Goal: Task Accomplishment & Management: Use online tool/utility

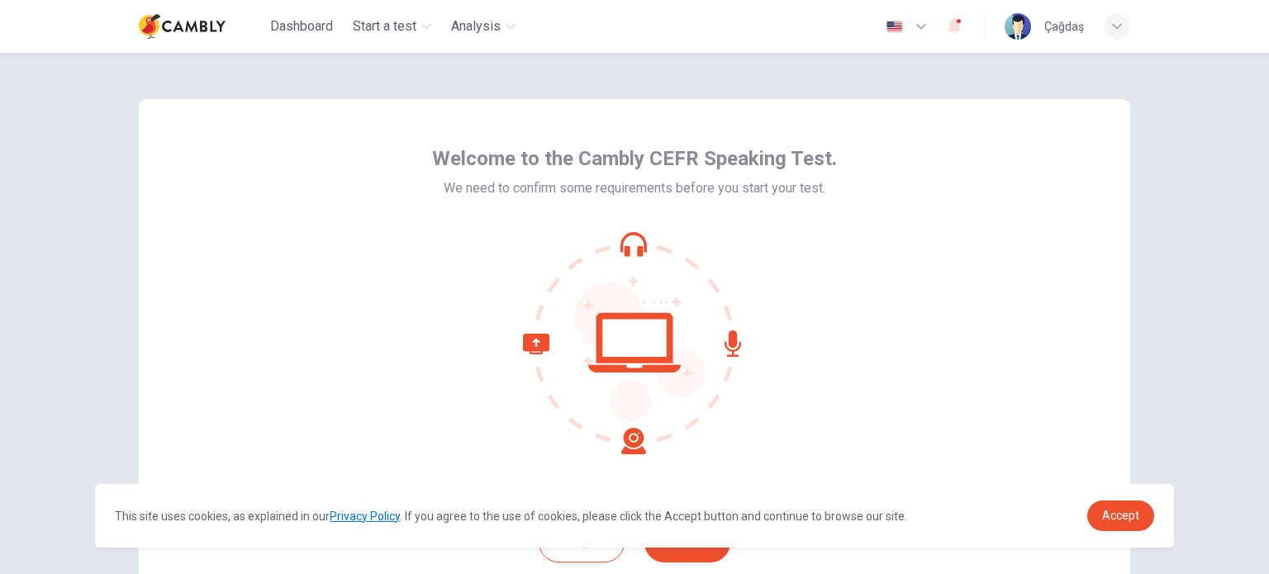
scroll to position [83, 0]
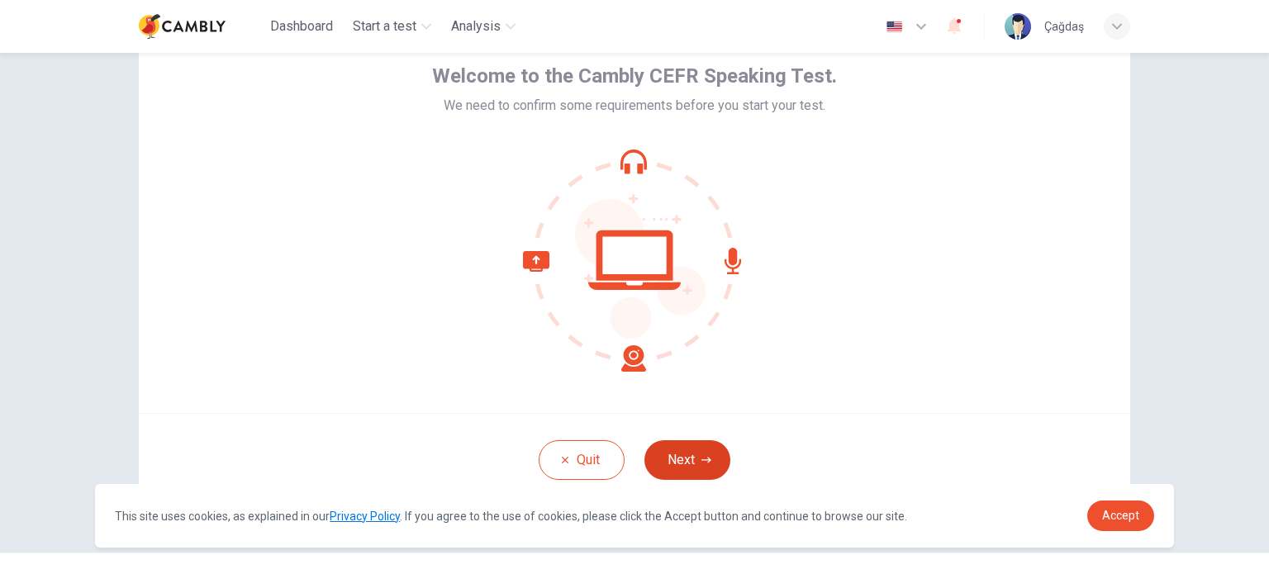
click at [672, 454] on button "Next" at bounding box center [687, 460] width 86 height 40
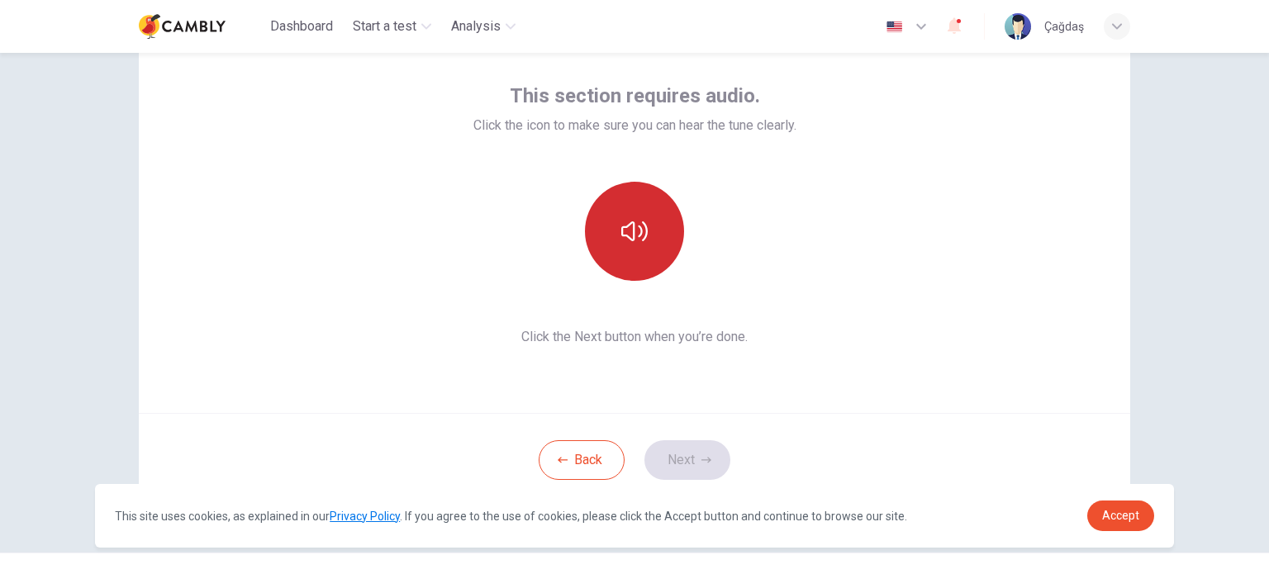
click at [642, 244] on icon "button" at bounding box center [634, 231] width 26 height 26
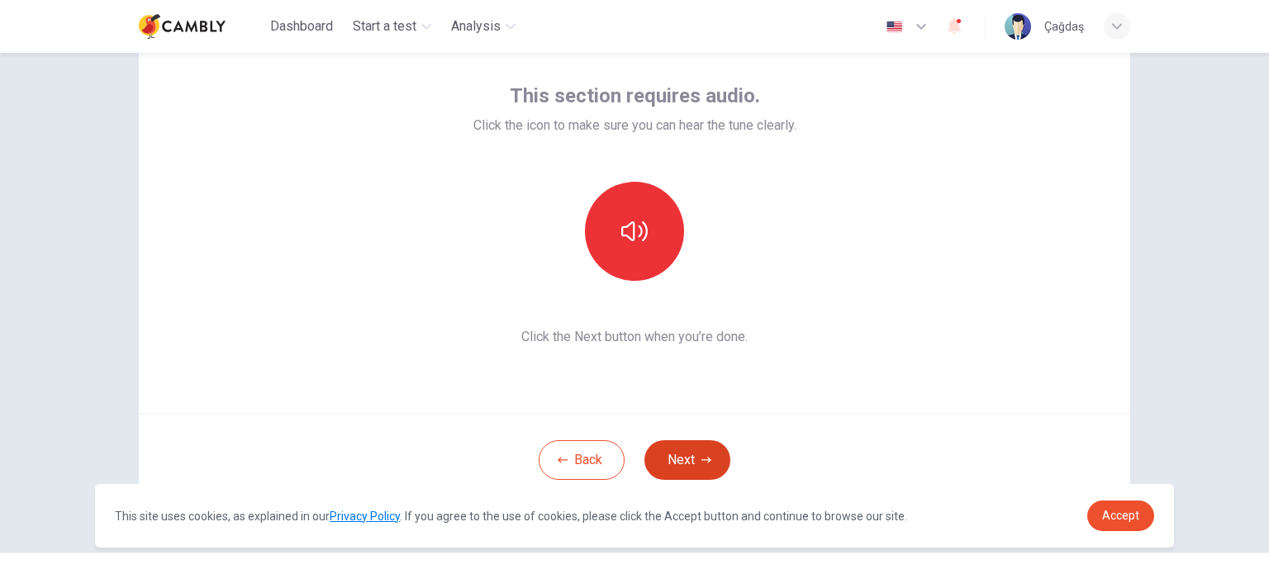
click at [675, 452] on button "Next" at bounding box center [687, 460] width 86 height 40
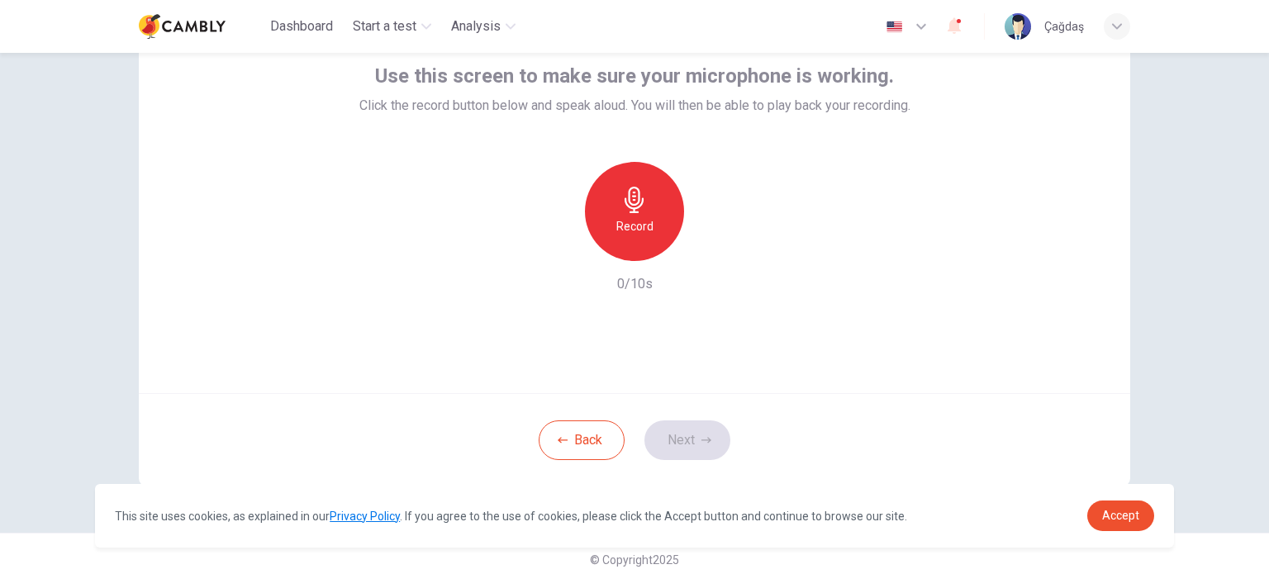
scroll to position [113, 0]
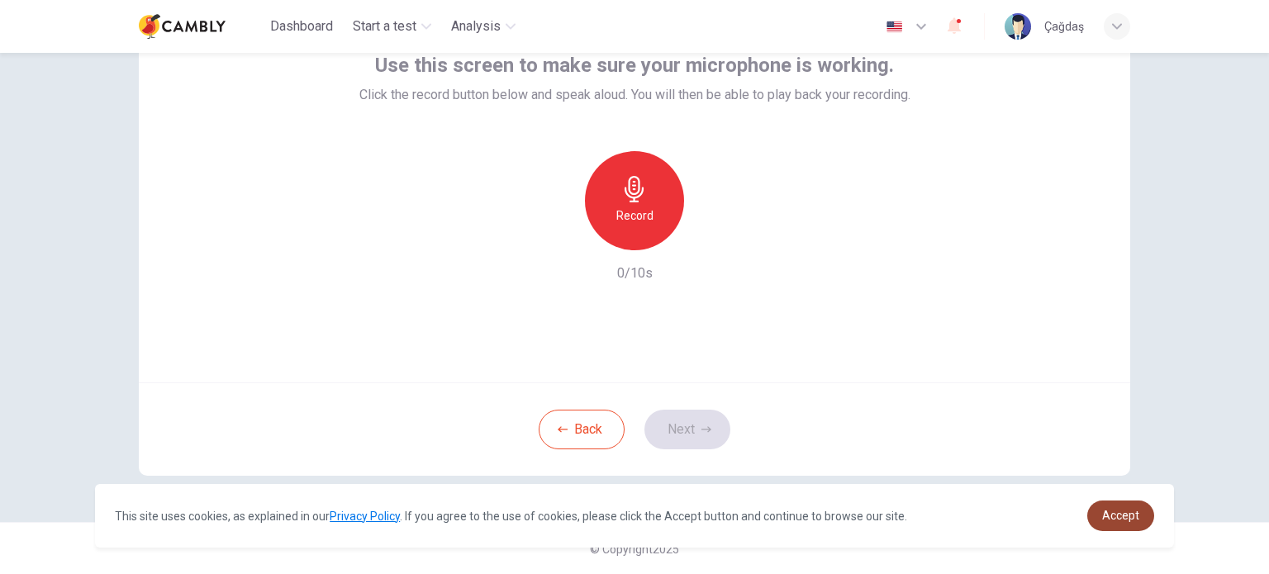
click at [1108, 518] on span "Accept" at bounding box center [1120, 515] width 37 height 13
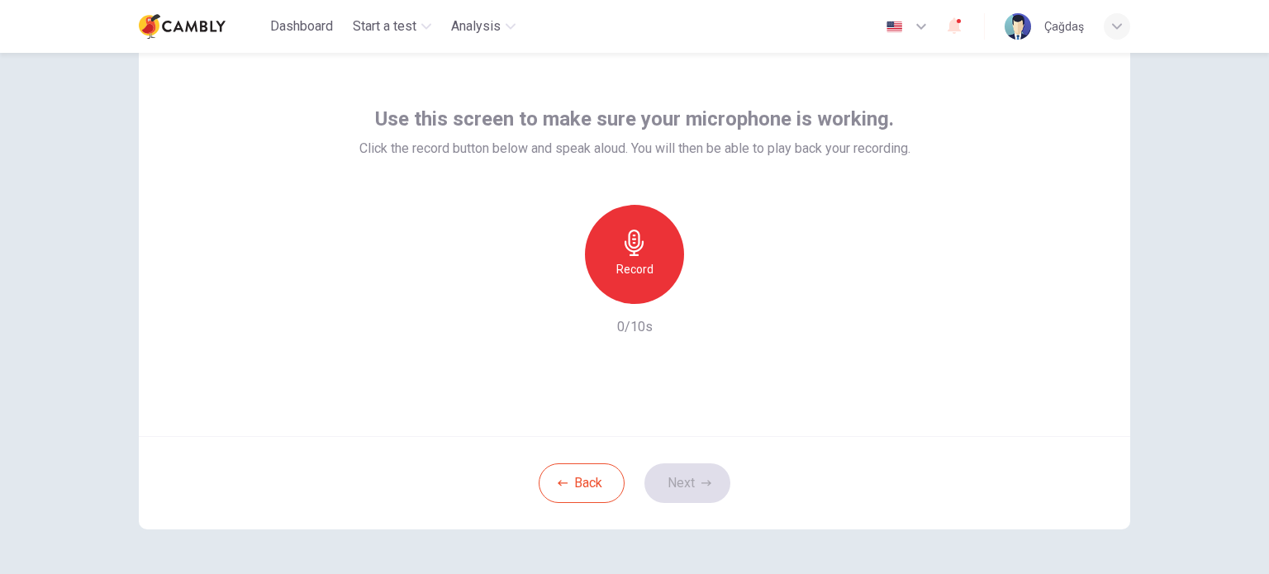
scroll to position [31, 0]
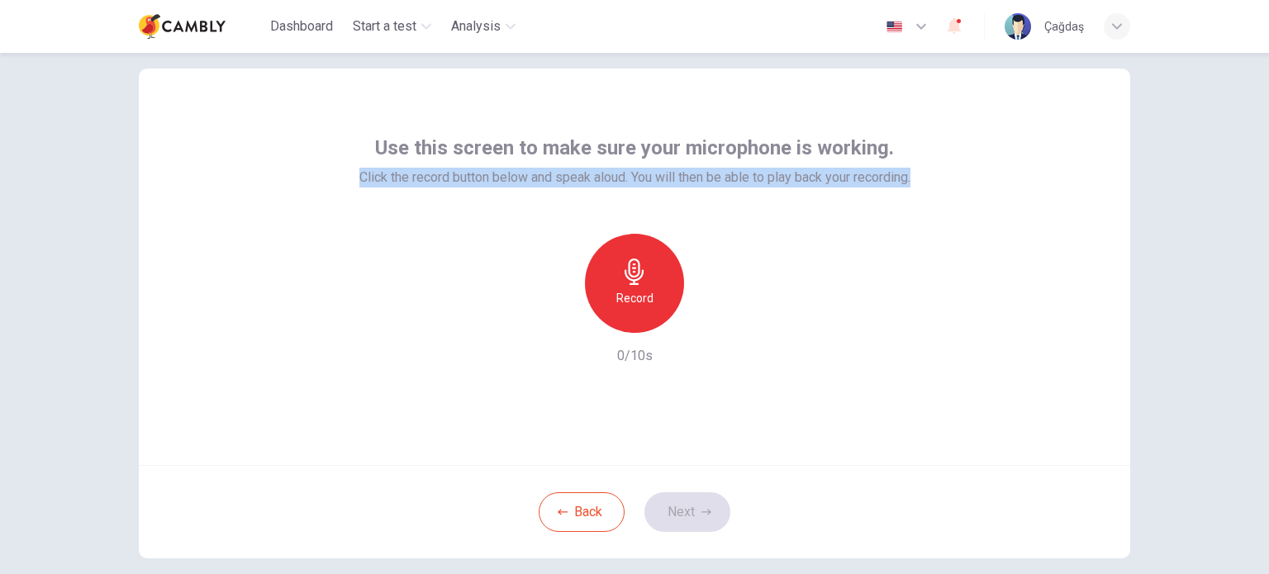
drag, startPoint x: 927, startPoint y: 174, endPoint x: 339, endPoint y: 181, distance: 588.3
click at [339, 181] on div "Use this screen to make sure your microphone is working. Click the record butto…" at bounding box center [634, 267] width 991 height 397
copy span "Click the record button below and speak aloud. You will then be able to play ba…"
click at [825, 184] on span "Click the record button below and speak aloud. You will then be able to play ba…" at bounding box center [634, 178] width 551 height 20
drag, startPoint x: 347, startPoint y: 169, endPoint x: 915, endPoint y: 178, distance: 568.5
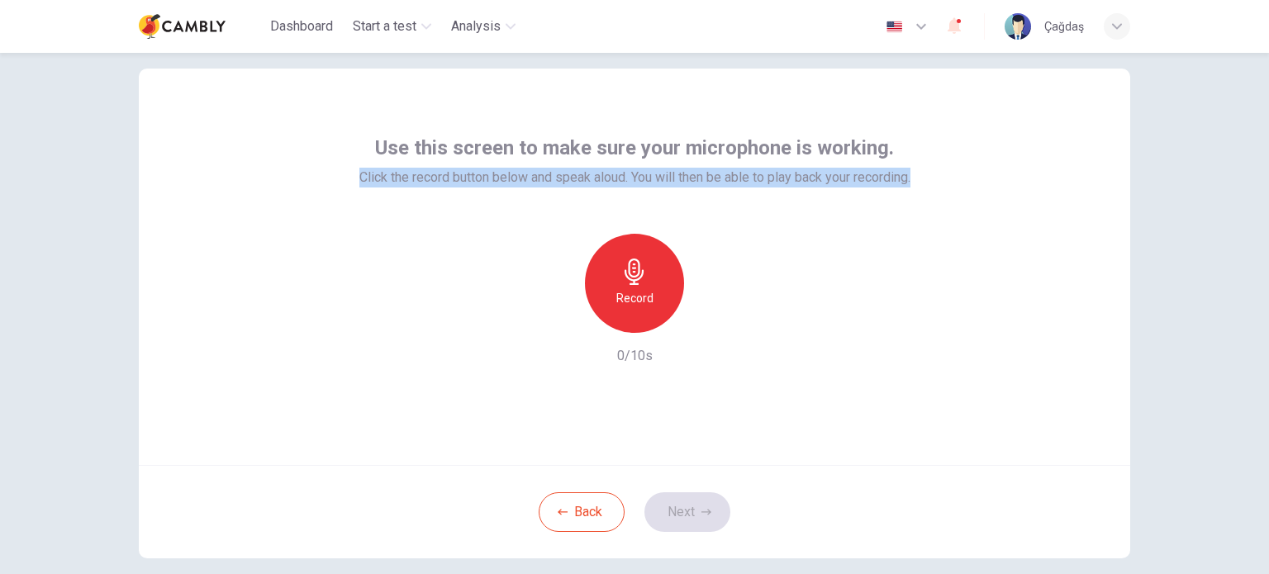
click at [915, 178] on div "Use this screen to make sure your microphone is working. Click the record butto…" at bounding box center [634, 267] width 991 height 397
copy span "Click the record button below and speak aloud. You will then be able to play ba…"
click at [629, 286] on div "Record" at bounding box center [634, 283] width 99 height 99
click at [711, 315] on icon "button" at bounding box center [710, 319] width 17 height 17
click at [676, 513] on button "Next" at bounding box center [687, 512] width 86 height 40
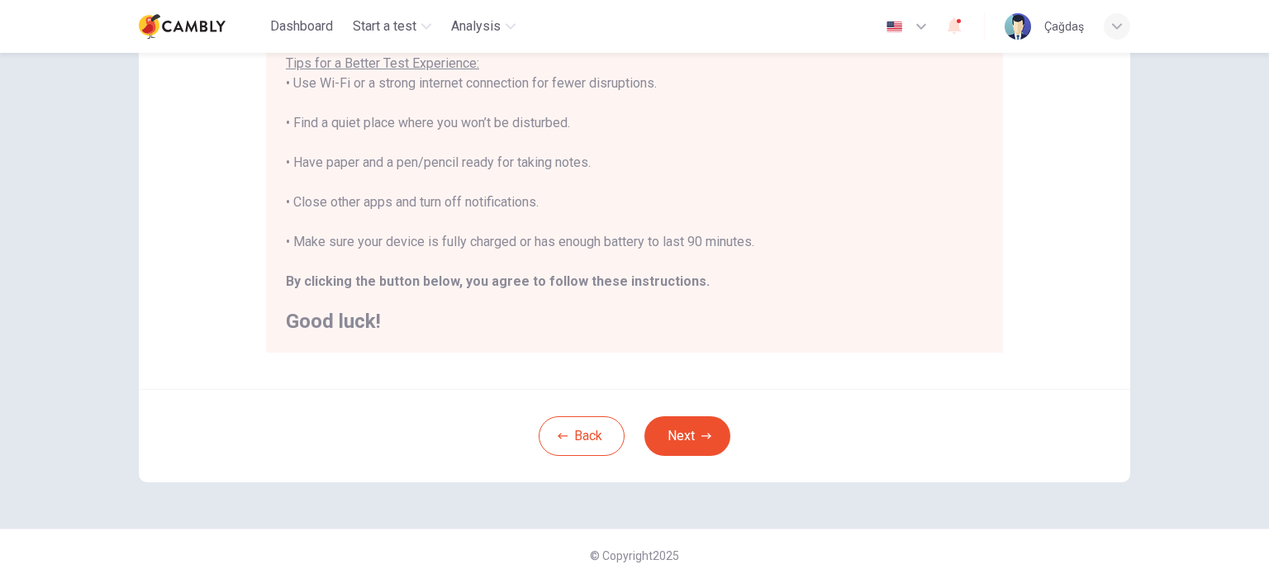
scroll to position [344, 0]
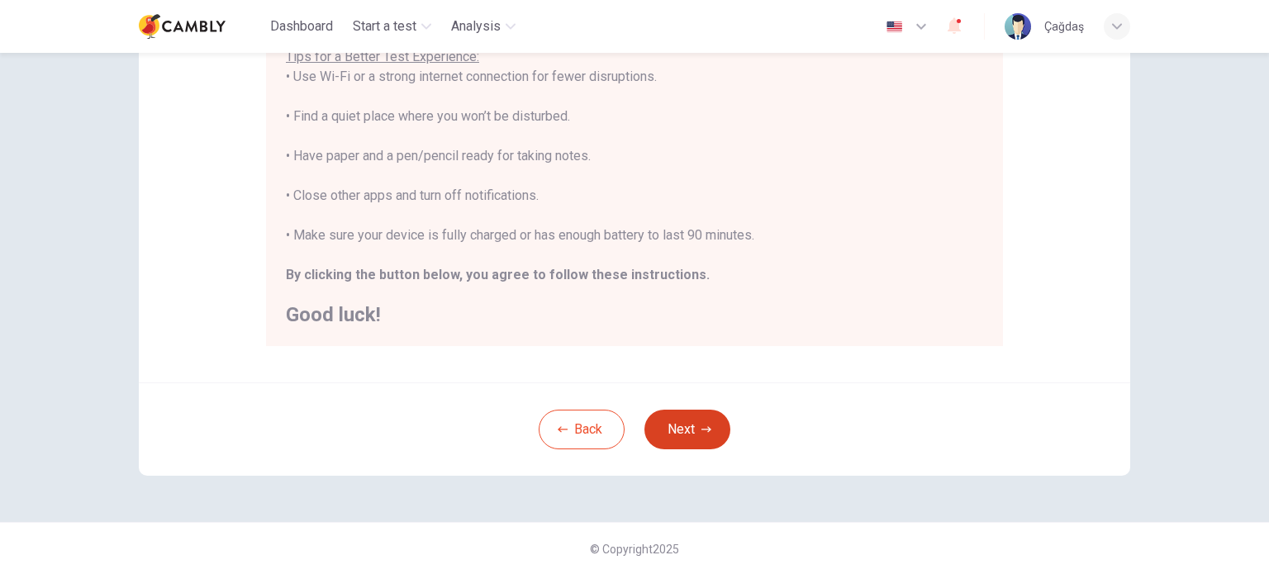
click at [691, 421] on button "Next" at bounding box center [687, 430] width 86 height 40
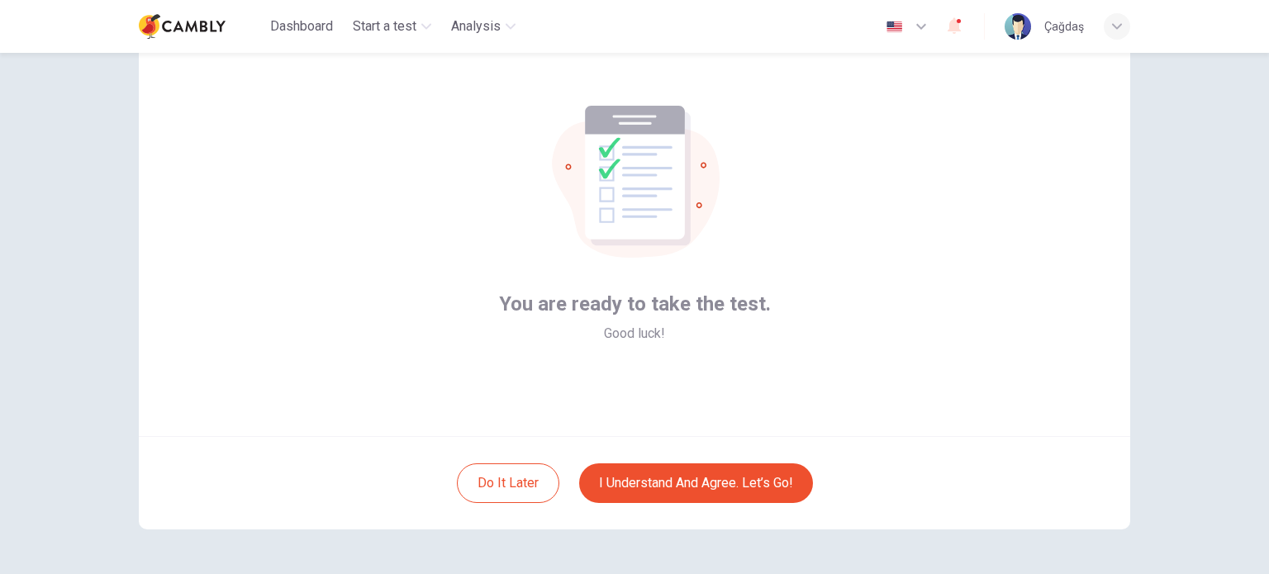
scroll to position [31, 0]
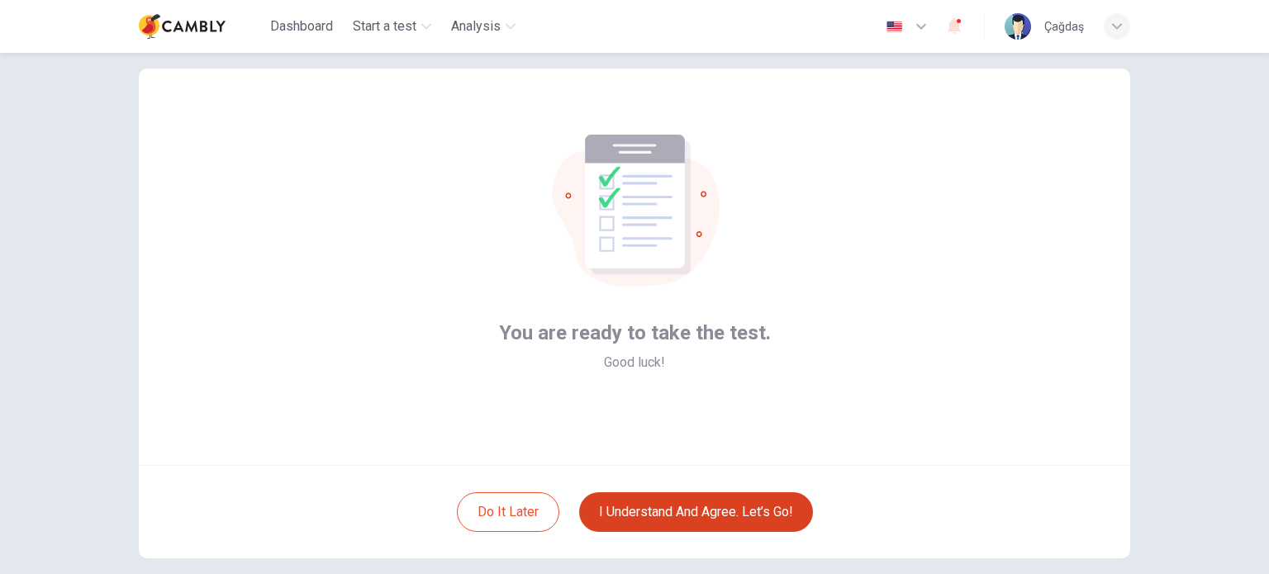
click at [669, 517] on button "I understand and agree. Let’s go!" at bounding box center [696, 512] width 234 height 40
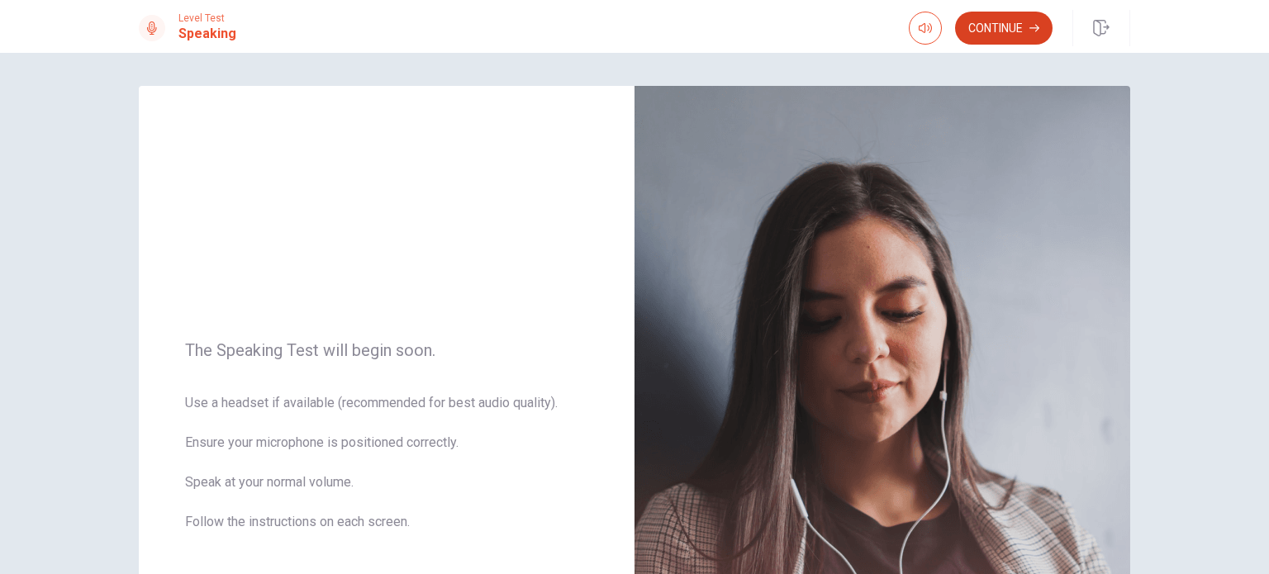
click at [1004, 31] on button "Continue" at bounding box center [1003, 28] width 97 height 33
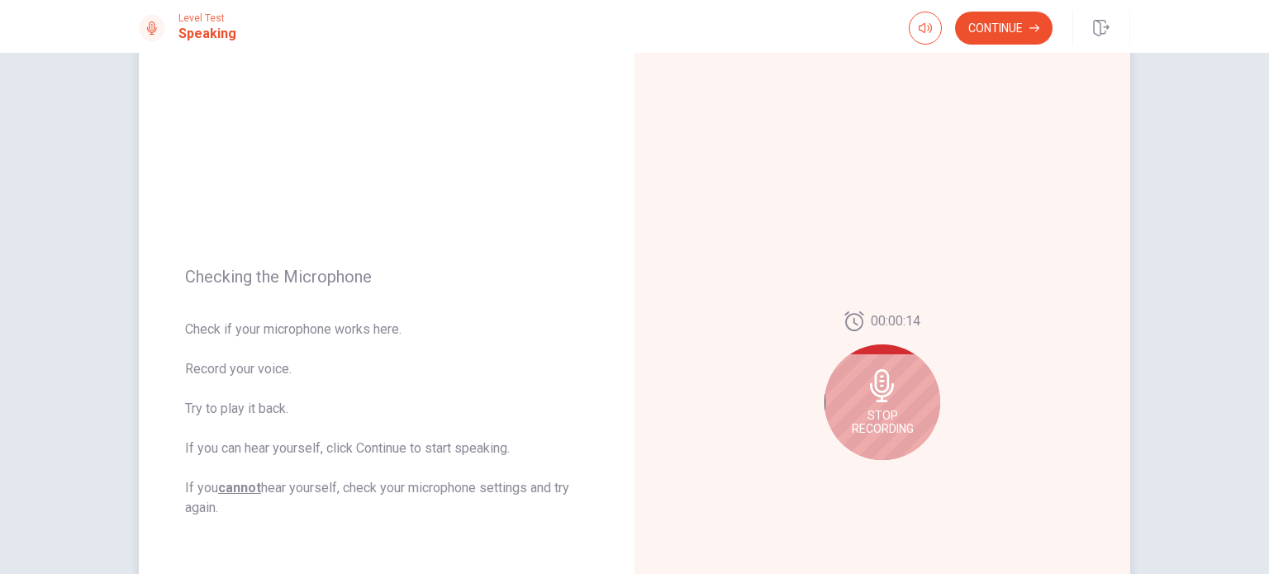
scroll to position [83, 0]
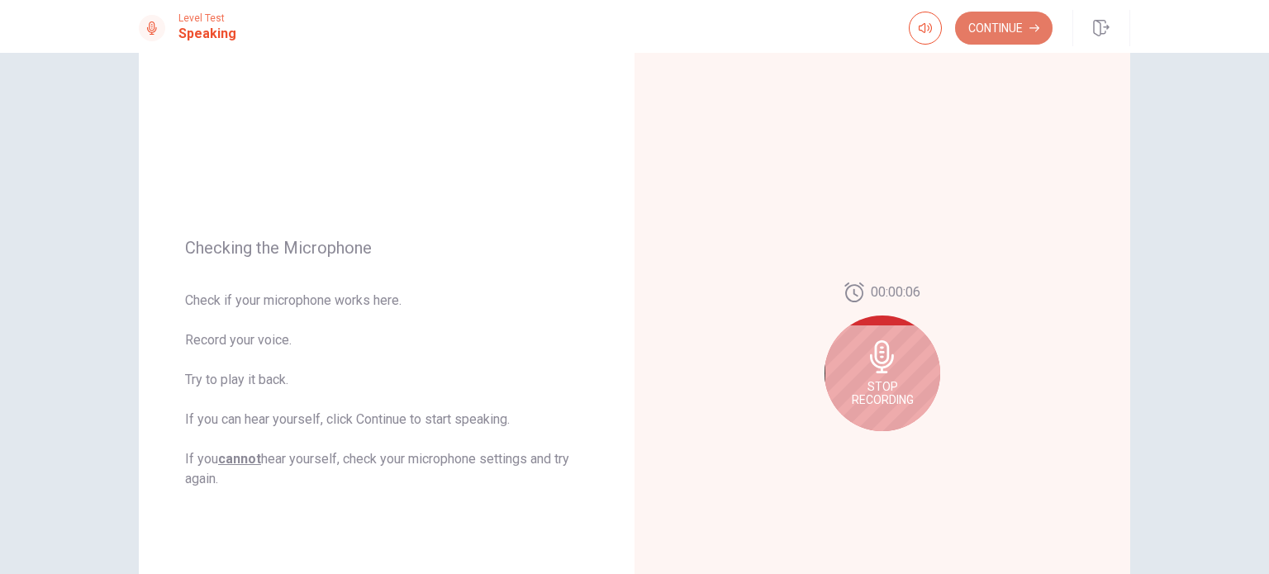
click at [1003, 26] on button "Continue" at bounding box center [1003, 28] width 97 height 33
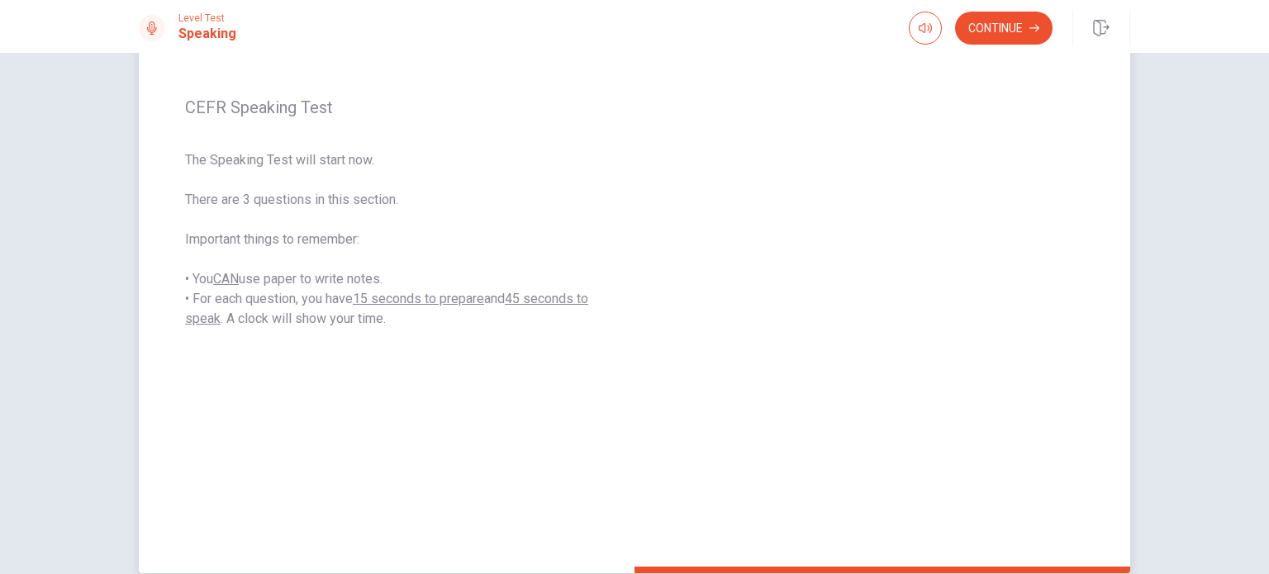
scroll to position [69, 0]
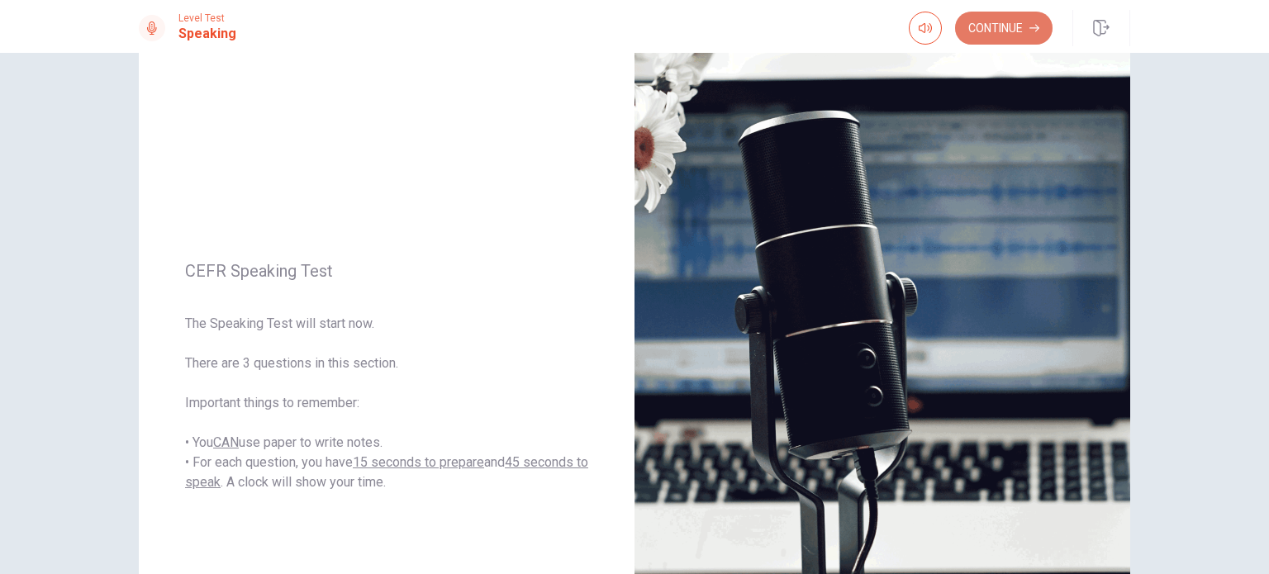
click at [1001, 19] on button "Continue" at bounding box center [1003, 28] width 97 height 33
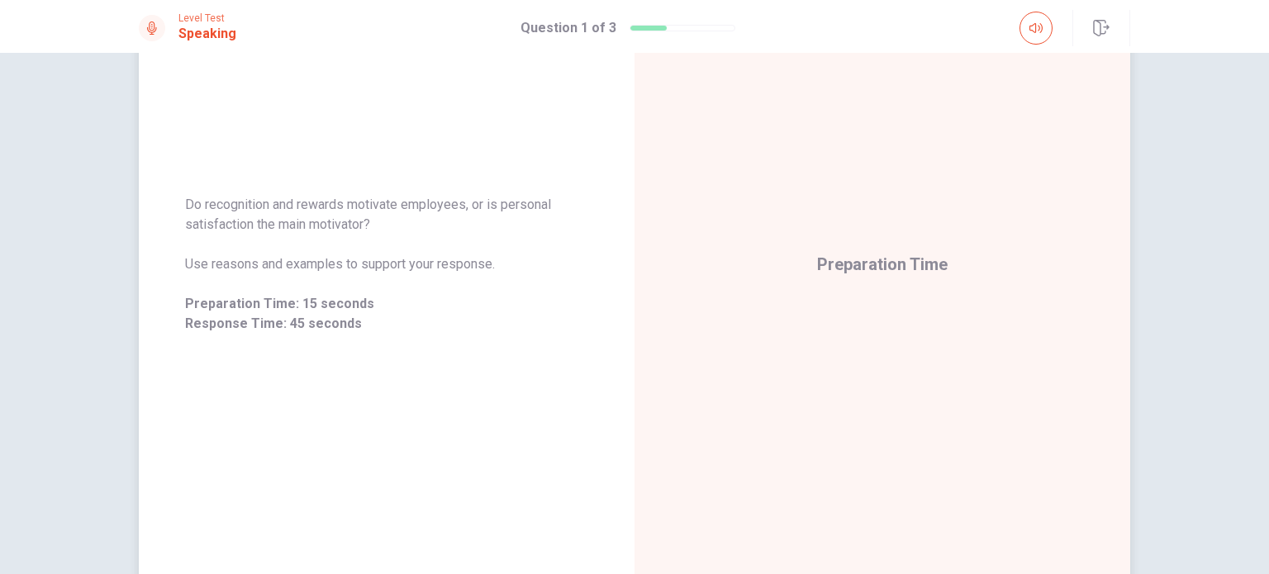
scroll to position [152, 0]
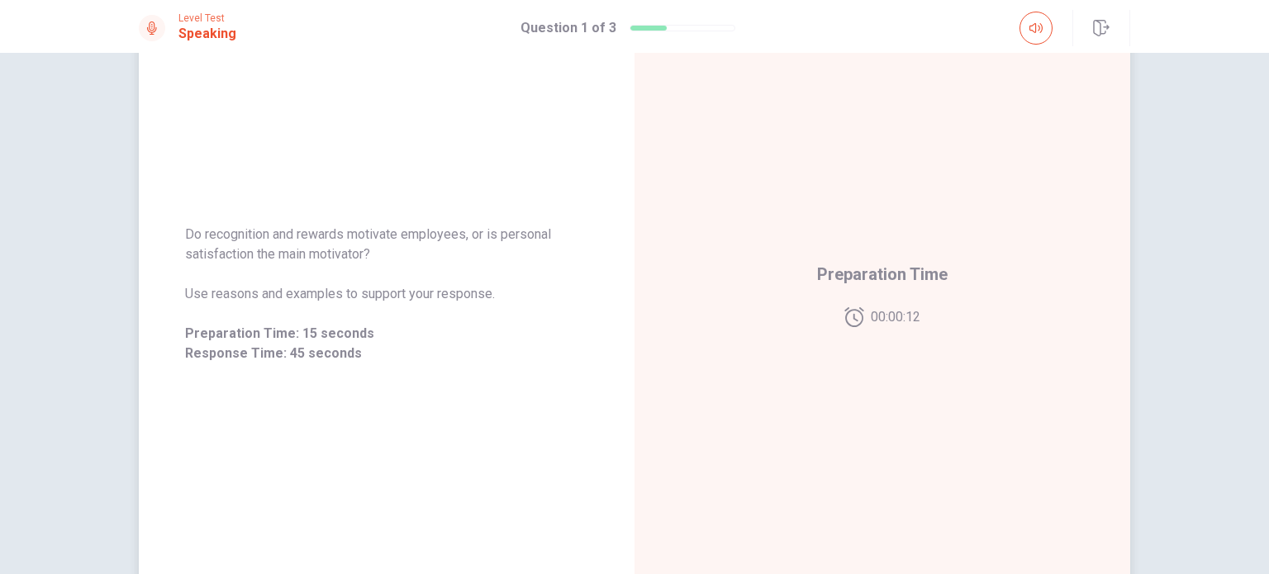
drag, startPoint x: 179, startPoint y: 229, endPoint x: 363, endPoint y: 259, distance: 186.0
click at [363, 259] on div "Do recognition and rewards motivate employees, or is personal satisfaction the …" at bounding box center [387, 294] width 496 height 178
drag, startPoint x: 366, startPoint y: 251, endPoint x: 222, endPoint y: 246, distance: 143.8
click at [222, 247] on span "Do recognition and rewards motivate employees, or is personal satisfaction the …" at bounding box center [386, 245] width 403 height 40
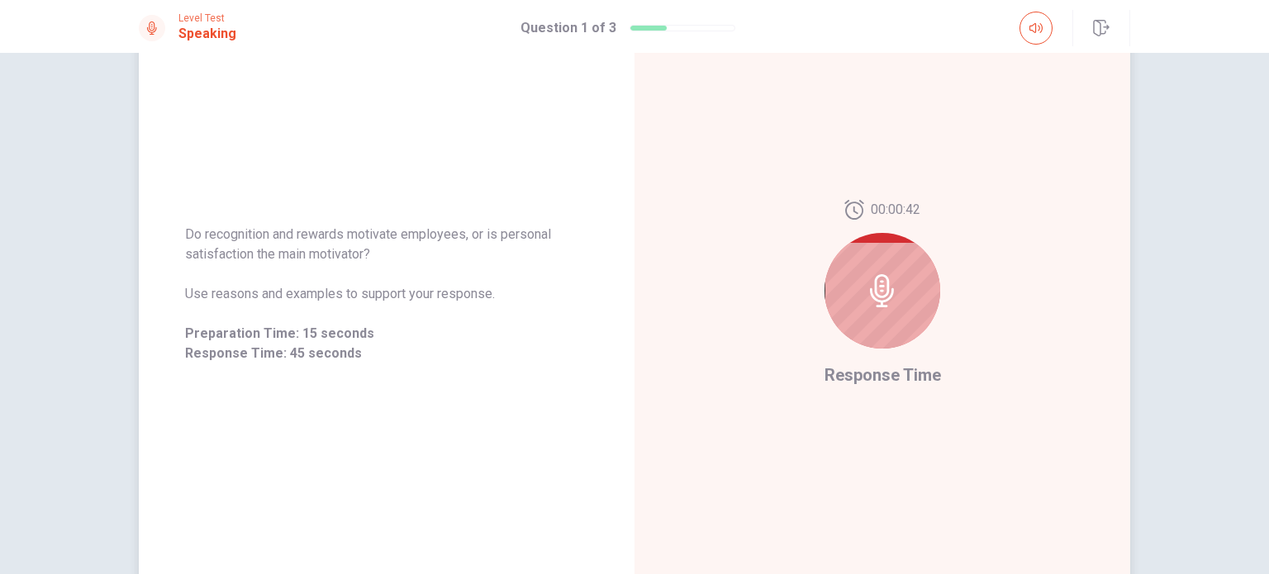
click at [869, 292] on icon at bounding box center [882, 290] width 33 height 33
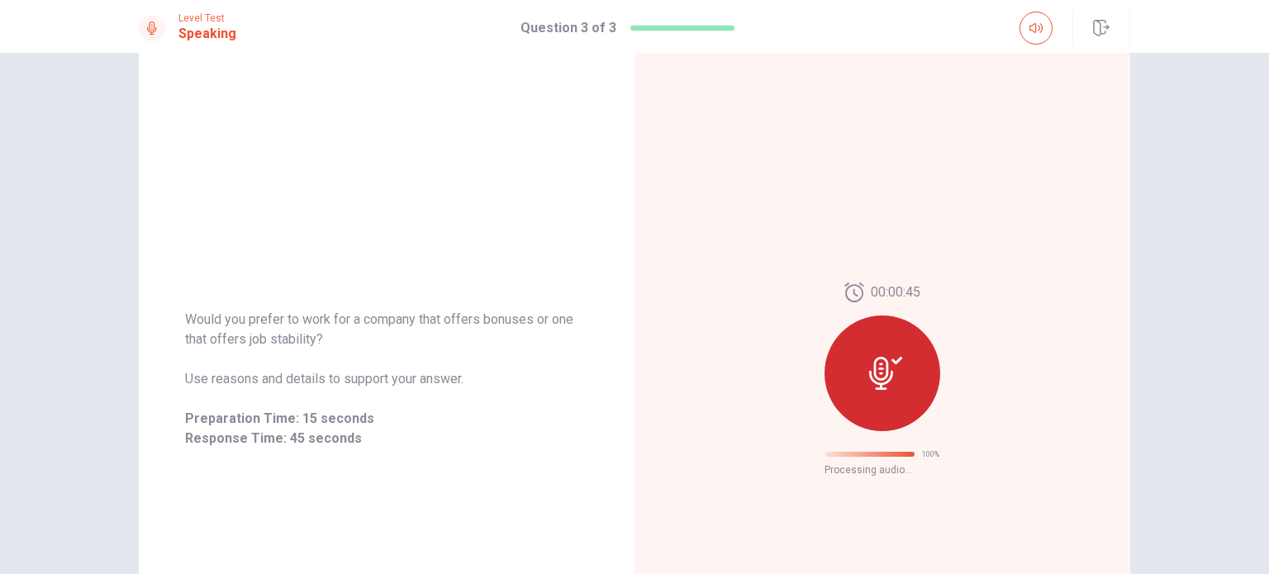
scroll to position [0, 0]
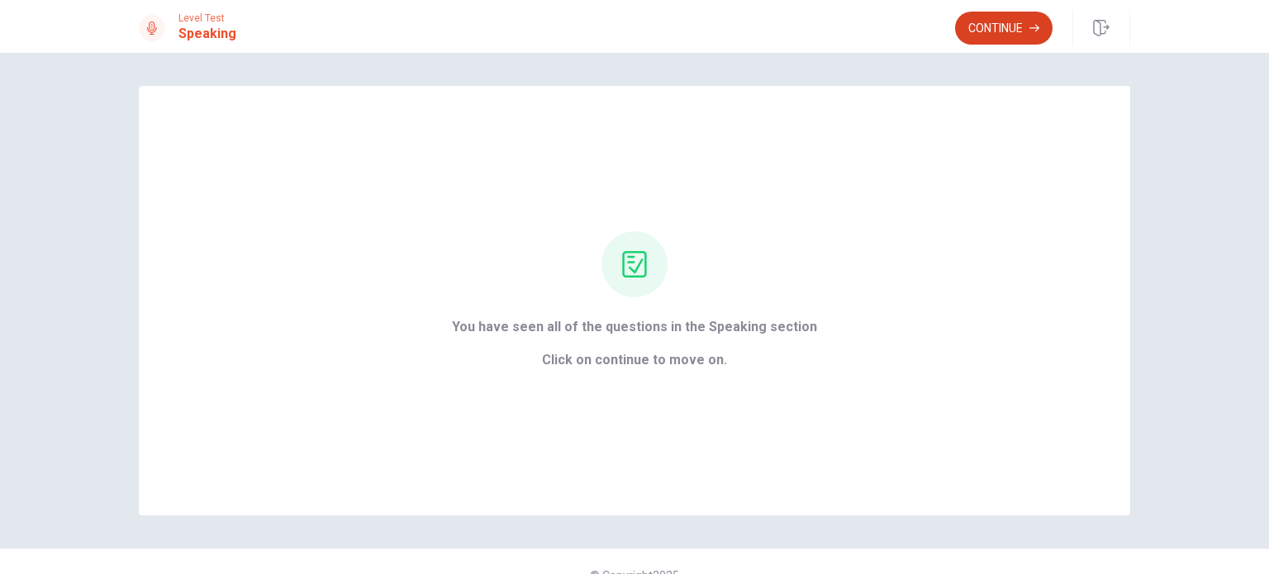
click at [977, 26] on button "Continue" at bounding box center [1003, 28] width 97 height 33
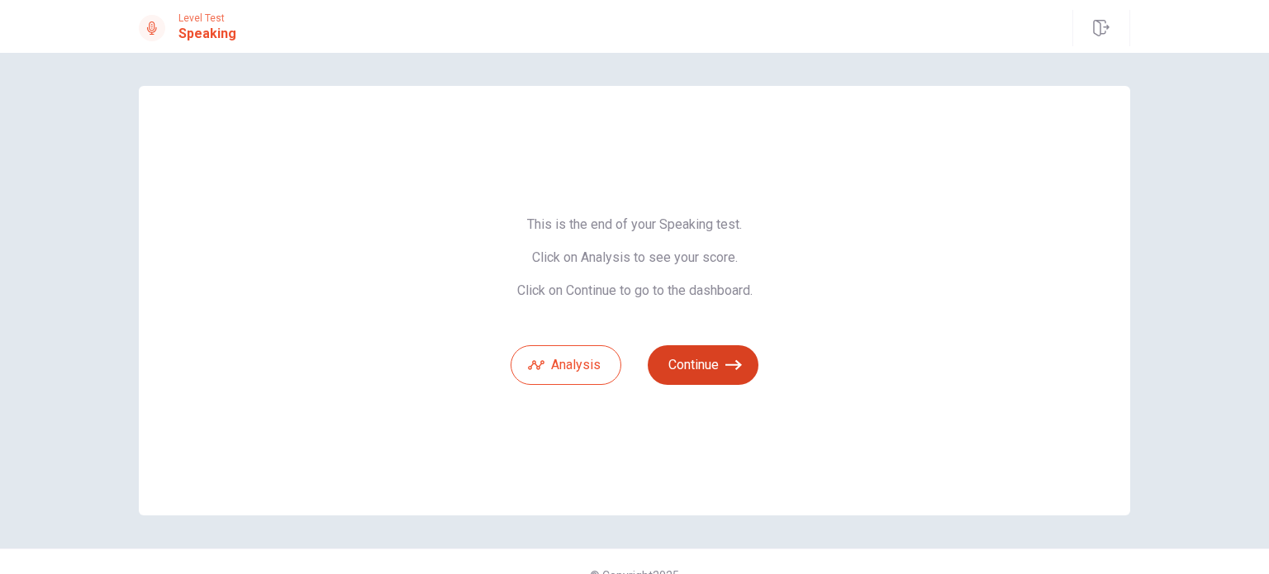
click at [697, 365] on button "Continue" at bounding box center [703, 365] width 111 height 40
